Goal: Task Accomplishment & Management: Complete application form

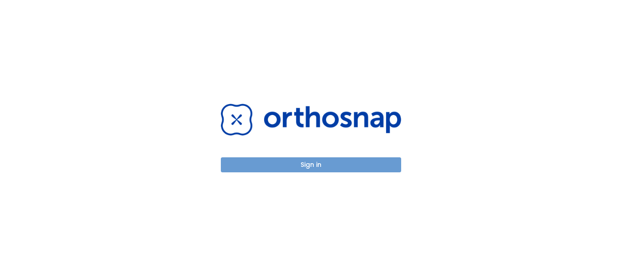
click at [308, 158] on button "Sign in" at bounding box center [311, 165] width 180 height 15
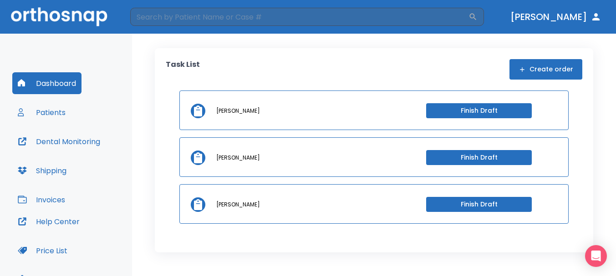
click at [479, 112] on button "Finish Draft" at bounding box center [479, 110] width 106 height 15
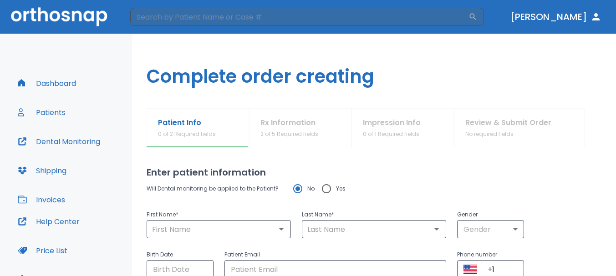
type input "michael-henri"
type input "laisola"
type input "0"
type input "11/11/1989"
type input "Hlaisola@gmail.com"
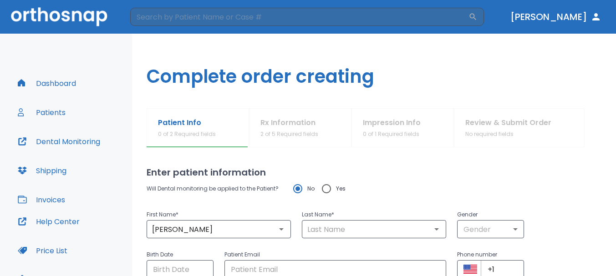
type input "+1 (716) 785-7889"
radio input "false"
radio input "true"
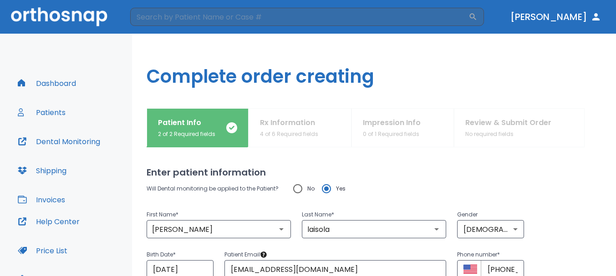
click at [47, 83] on button "Dashboard" at bounding box center [46, 83] width 69 height 22
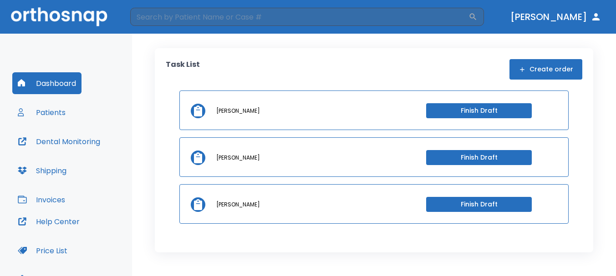
click at [596, 18] on icon "button" at bounding box center [595, 16] width 7 height 7
click at [57, 109] on button "Patients" at bounding box center [41, 113] width 59 height 22
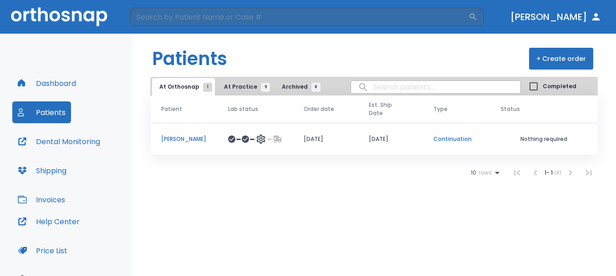
click at [201, 131] on td "[PERSON_NAME]" at bounding box center [183, 139] width 67 height 33
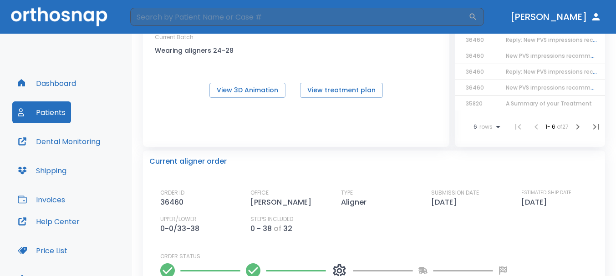
scroll to position [46, 0]
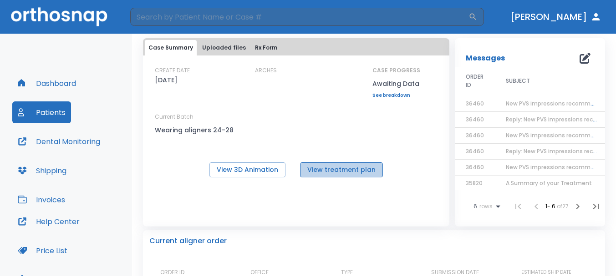
click at [347, 173] on button "View treatment plan" at bounding box center [341, 170] width 83 height 15
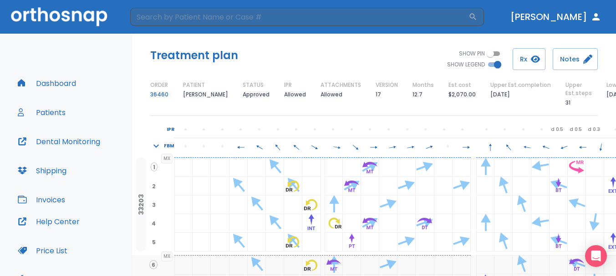
scroll to position [91, 0]
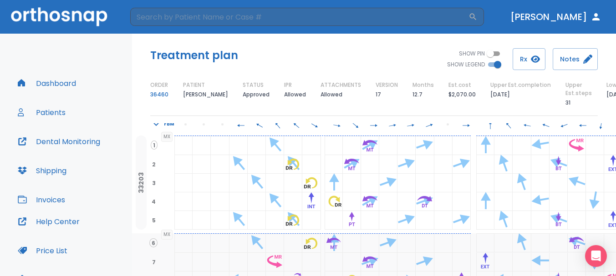
click at [54, 87] on button "Dashboard" at bounding box center [46, 83] width 69 height 22
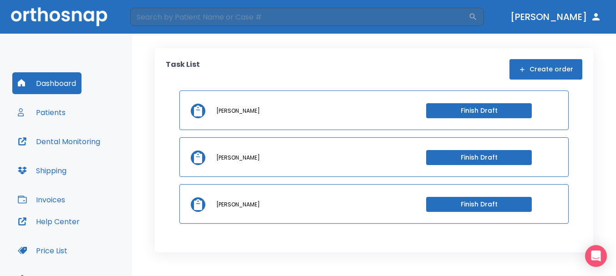
click at [38, 118] on button "Patients" at bounding box center [41, 113] width 59 height 22
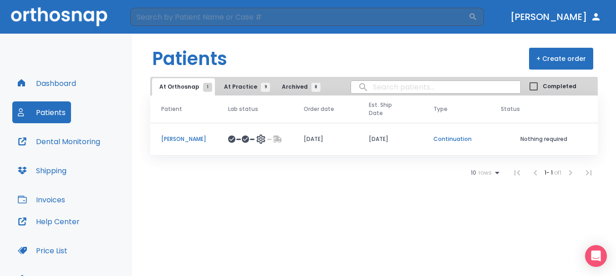
click at [240, 87] on span "At Practice 9" at bounding box center [244, 87] width 41 height 8
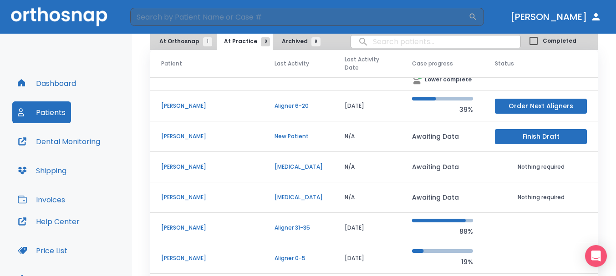
scroll to position [91, 0]
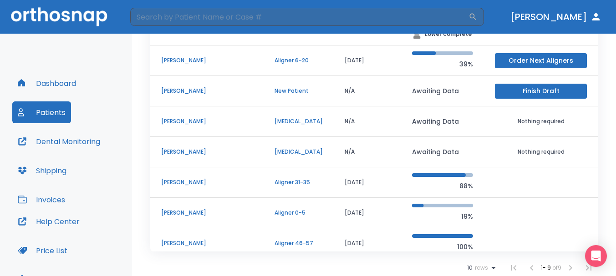
click at [51, 173] on button "Shipping" at bounding box center [42, 171] width 60 height 22
